Goal: Book appointment/travel/reservation

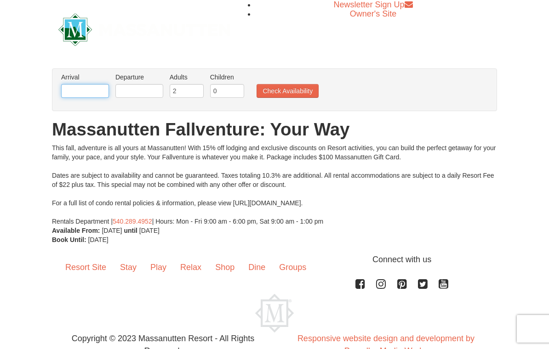
click at [69, 92] on input "text" at bounding box center [85, 91] width 48 height 14
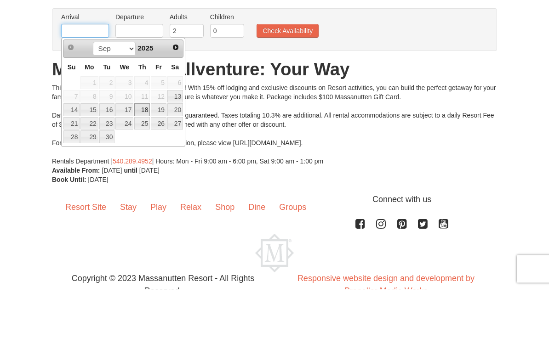
click at [144, 164] on link "18" at bounding box center [142, 170] width 16 height 13
type input "[DATE]"
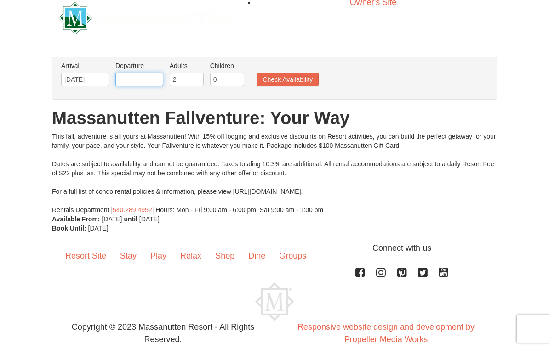
click at [125, 77] on input "text" at bounding box center [139, 80] width 48 height 14
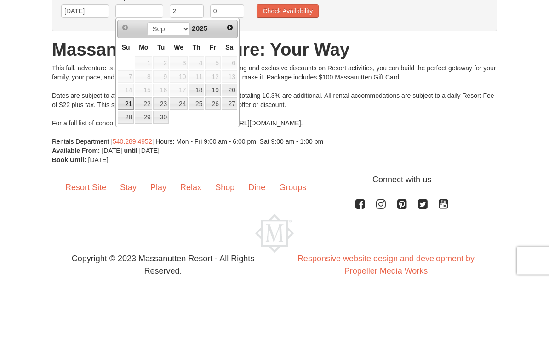
click at [127, 166] on link "21" at bounding box center [126, 172] width 16 height 13
type input "[DATE]"
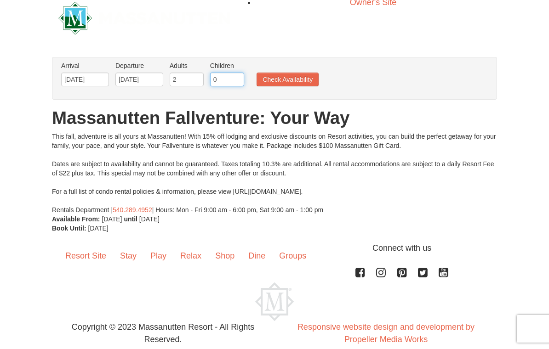
click at [218, 81] on input "0" at bounding box center [227, 80] width 34 height 14
type input "1"
click at [273, 76] on button "Check Availability" at bounding box center [287, 80] width 62 height 14
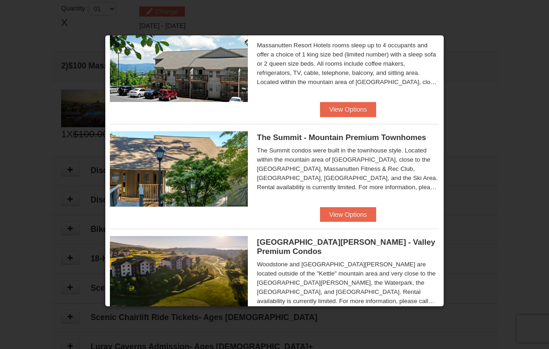
scroll to position [331, 0]
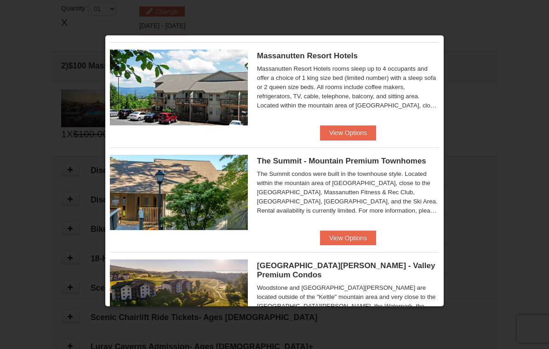
click at [366, 239] on button "View Options" at bounding box center [348, 238] width 56 height 15
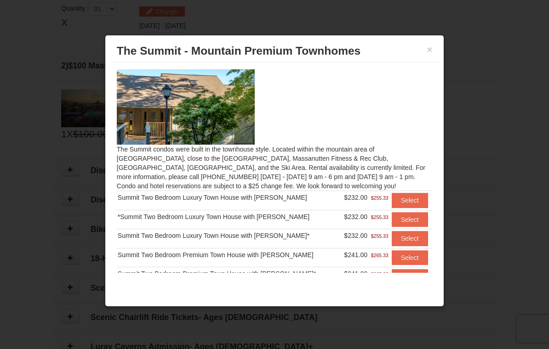
click at [520, 195] on div at bounding box center [274, 174] width 549 height 349
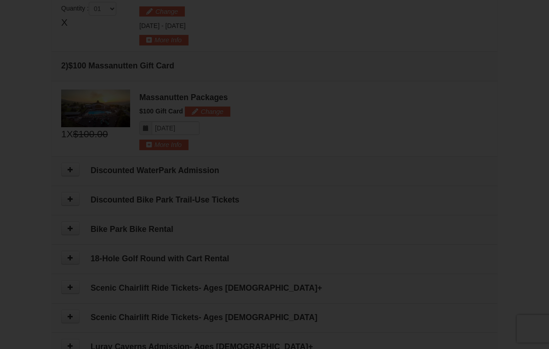
click at [44, 167] on div at bounding box center [274, 174] width 549 height 349
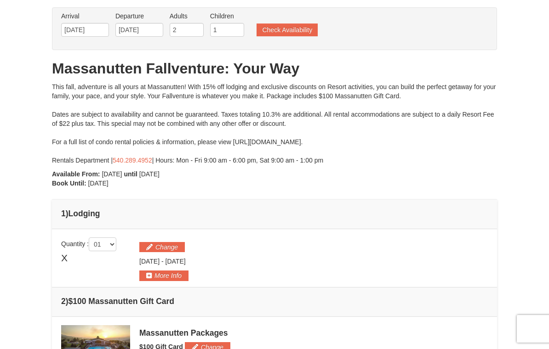
scroll to position [0, 0]
